Goal: Complete application form

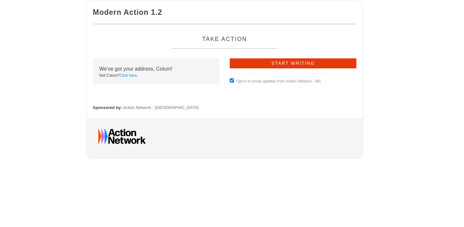
click at [278, 62] on input "Start Writing" at bounding box center [293, 63] width 127 height 10
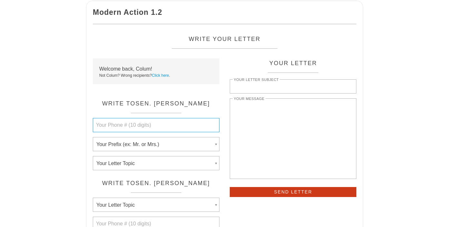
click at [151, 122] on input "Your Phone # (10 digits)" at bounding box center [156, 125] width 127 height 14
click at [145, 159] on select "Your Letter Topic Abortion Agriculture, Farm Bill Animals Arts and Humanities B…" at bounding box center [156, 163] width 127 height 14
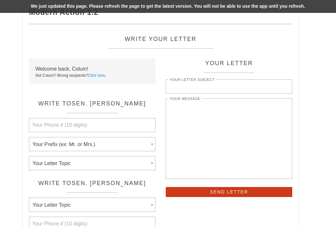
drag, startPoint x: 288, startPoint y: 193, endPoint x: 80, endPoint y: 3, distance: 282.1
click at [0, 0] on body "Modern Action 1.2 Write Your Letter Welcome back, Colum! Not Colum? Wrong recip…" at bounding box center [168, 113] width 336 height 227
click at [129, 9] on div "We just updated this page. Please refresh the page to get the latest version. Y…" at bounding box center [168, 6] width 336 height 13
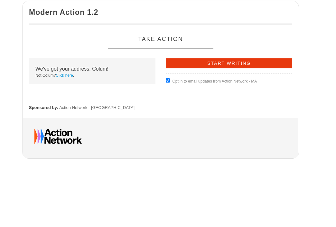
click at [206, 64] on input "Start Writing" at bounding box center [229, 63] width 127 height 10
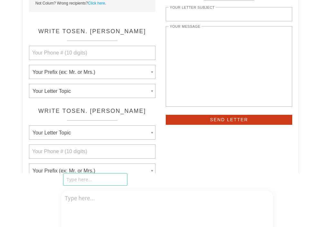
scroll to position [71, 0]
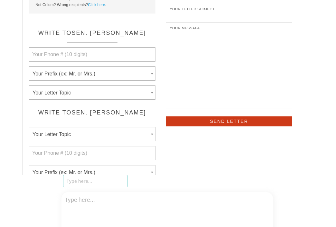
click at [85, 96] on select "Your Letter Topic Abortion Agriculture, Farm Bill Animals Arts and Humanities B…" at bounding box center [92, 92] width 127 height 14
click at [75, 91] on select "Your Letter Topic Abortion Agriculture, Farm Bill Animals Arts and Humanities B…" at bounding box center [92, 92] width 127 height 14
click at [81, 54] on input "Your Phone # (10 digits)" at bounding box center [92, 54] width 127 height 14
click at [119, 74] on select "Your Prefix (ex: Mr. or Mrs.) Mr. Ms. Mrs. Mx. Professor Dr. Father Sister Rabb…" at bounding box center [92, 73] width 127 height 14
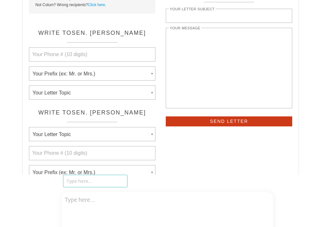
click at [124, 93] on select "Your Letter Topic Abortion Agriculture, Farm Bill Animals Arts and Humanities B…" at bounding box center [92, 92] width 127 height 14
click at [66, 75] on select "Your Prefix (ex: Mr. or Mrs.) Mr. Ms. Mrs. Mx. Professor Dr. Father Sister Rabb…" at bounding box center [92, 73] width 127 height 14
click at [101, 73] on select "Your Prefix (ex: Mr. or Mrs.) Mr. Ms. Mrs. Mx. Professor Dr. Father Sister Rabb…" at bounding box center [92, 73] width 127 height 14
select select "Mr."
click at [29, 66] on select "Your Prefix (ex: Mr. or Mrs.) Mr. Ms. Mrs. Mx. Professor Dr. Father Sister Rabb…" at bounding box center [92, 73] width 127 height 14
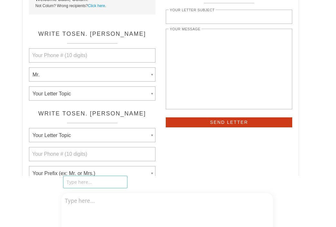
scroll to position [69, 0]
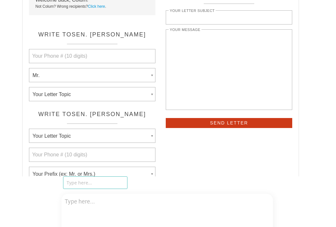
click at [79, 98] on select "Your Letter Topic Abortion Agriculture, Farm Bill Animals Arts and Humanities B…" at bounding box center [92, 94] width 127 height 14
click at [78, 98] on select "Your Letter Topic Abortion Agriculture, Farm Bill Animals Arts and Humanities B…" at bounding box center [92, 94] width 127 height 14
click at [129, 92] on select "Your Letter Topic Abortion Agriculture, Farm Bill Animals Arts and Humanities B…" at bounding box center [92, 94] width 127 height 14
select select "Agriculture, Farm Bill"
click at [29, 87] on select "Your Letter Topic Abortion Agriculture, Farm Bill Animals Arts and Humanities B…" at bounding box center [92, 94] width 127 height 14
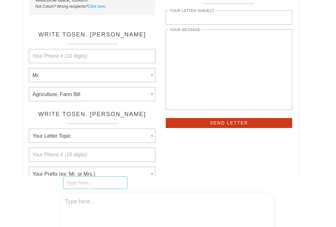
click at [79, 95] on select "Your Letter Topic Abortion Agriculture, Farm Bill Animals Arts and Humanities B…" at bounding box center [92, 94] width 127 height 14
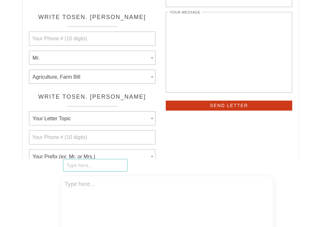
scroll to position [86, 0]
